Goal: Task Accomplishment & Management: Use online tool/utility

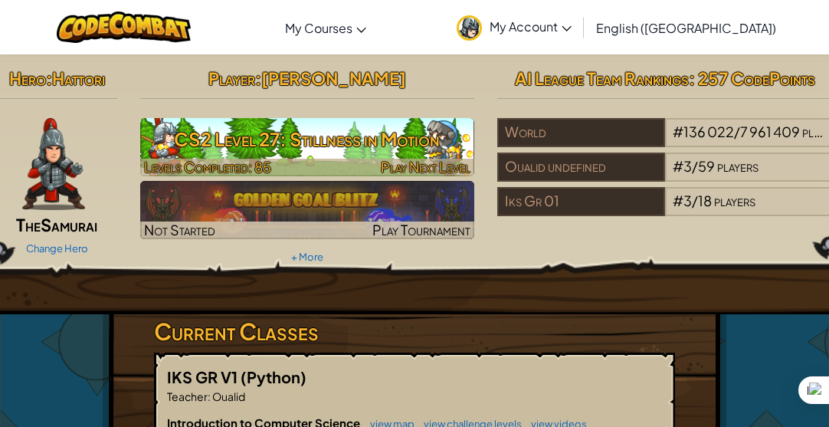
click at [330, 132] on h3 "CS2 Level 27: Stillness in Motion" at bounding box center [307, 139] width 335 height 34
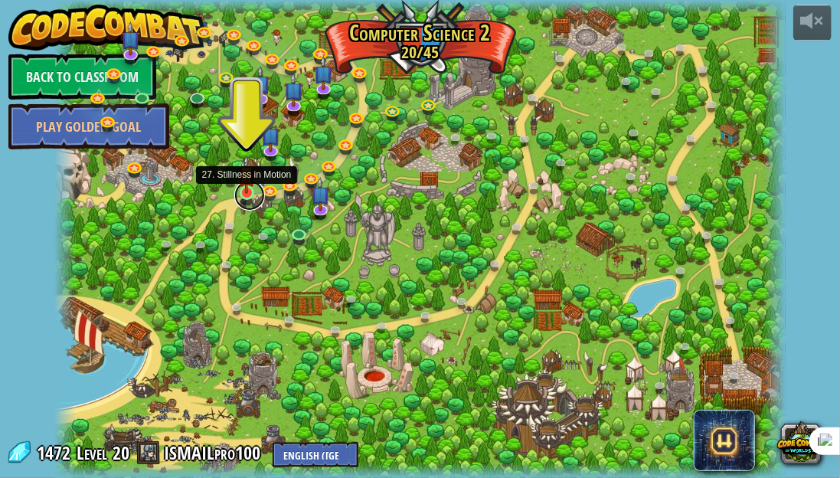
click at [242, 198] on link at bounding box center [249, 195] width 31 height 31
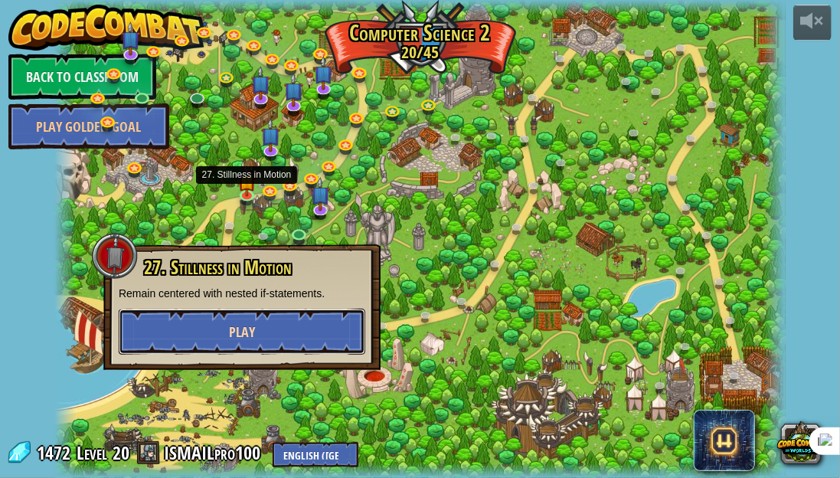
click at [325, 339] on button "Play" at bounding box center [242, 332] width 247 height 46
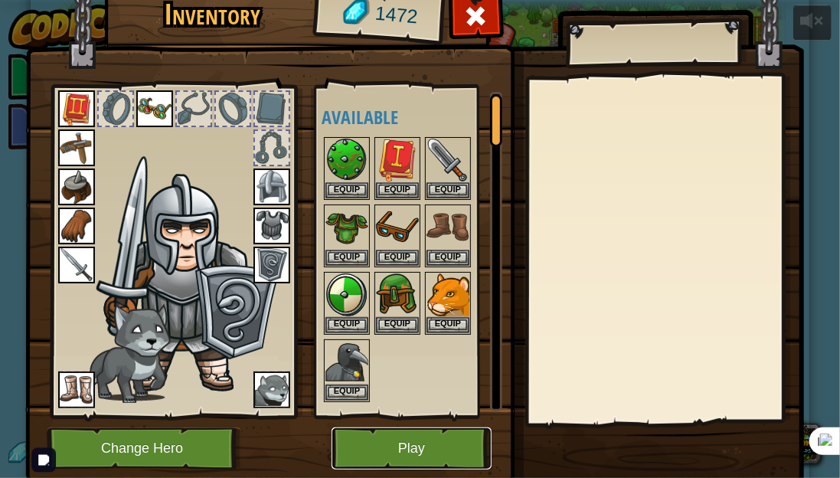
click at [453, 437] on button "Play" at bounding box center [412, 449] width 160 height 42
